Goal: Information Seeking & Learning: Learn about a topic

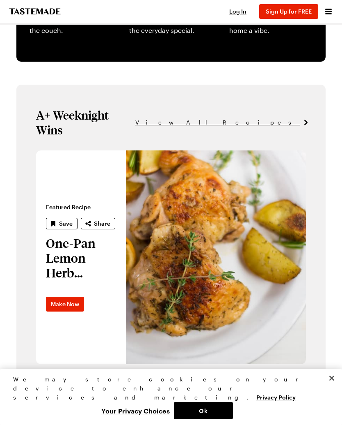
scroll to position [414, 0]
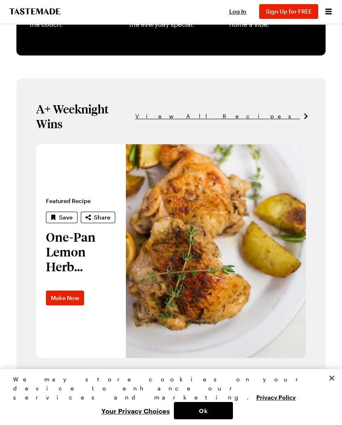
click at [276, 112] on span "View All Recipes" at bounding box center [218, 116] width 165 height 9
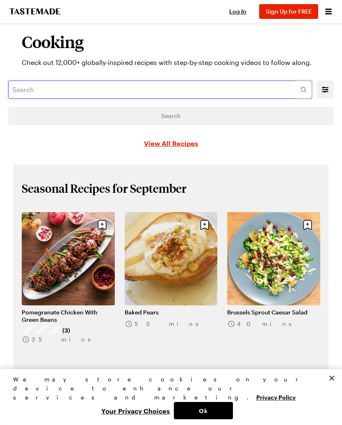
click at [53, 90] on input "text" at bounding box center [160, 89] width 304 height 18
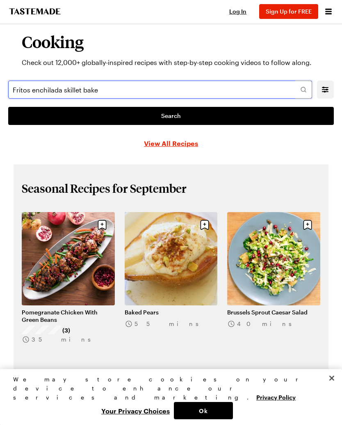
type input "Fritos enchilada skillet bake"
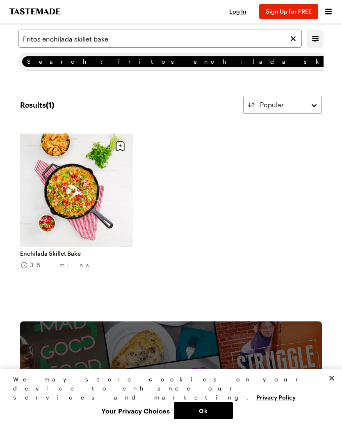
click at [77, 250] on link "Enchilada Skillet Bake" at bounding box center [76, 253] width 113 height 7
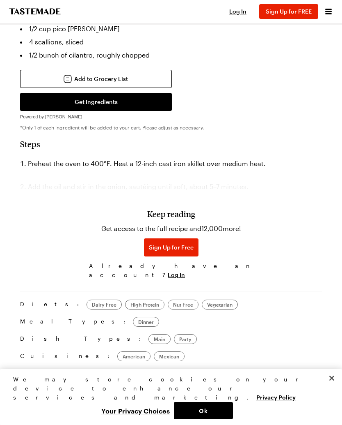
scroll to position [728, 0]
